Goal: Navigation & Orientation: Understand site structure

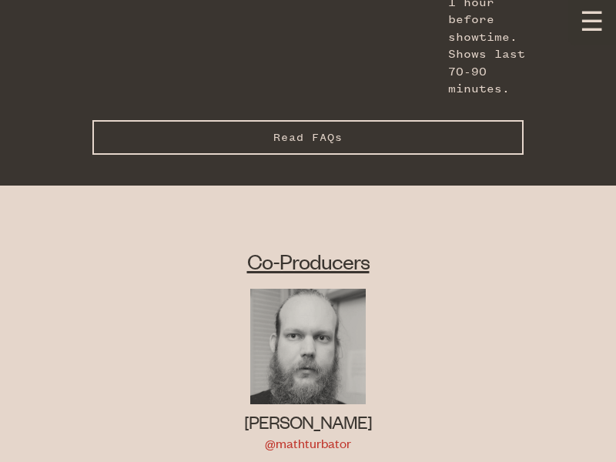
scroll to position [1069, 0]
